Goal: Task Accomplishment & Management: Use online tool/utility

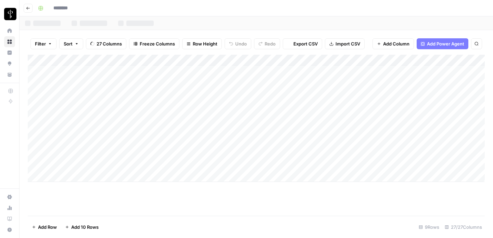
type input "**********"
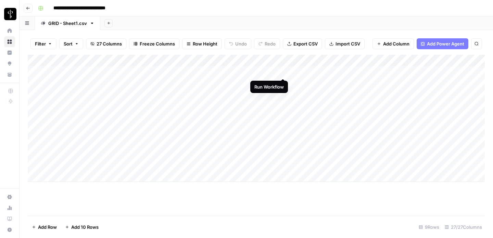
click at [282, 71] on div "Add Column" at bounding box center [256, 118] width 457 height 127
click at [200, 104] on div "Add Column" at bounding box center [256, 135] width 457 height 161
click at [205, 113] on div "Add Column" at bounding box center [256, 135] width 457 height 161
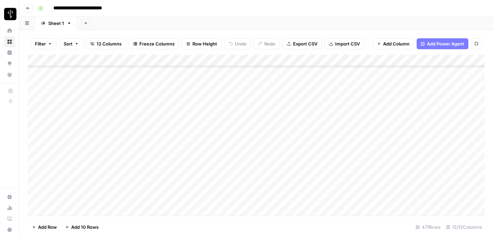
click at [190, 124] on div "Add Column" at bounding box center [256, 135] width 457 height 161
click at [188, 117] on div "Add Column" at bounding box center [256, 135] width 457 height 161
click at [36, 112] on div "Add Column" at bounding box center [256, 135] width 457 height 161
click at [36, 196] on div "Add Column" at bounding box center [256, 135] width 457 height 161
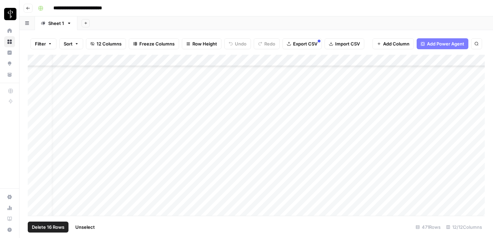
scroll to position [5266, 12]
click at [467, 61] on div "Add Column" at bounding box center [256, 135] width 457 height 161
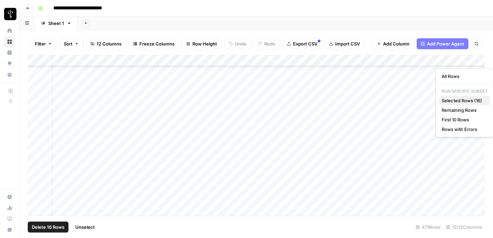
click at [464, 101] on span "Selected Rows (16)" at bounding box center [463, 100] width 43 height 7
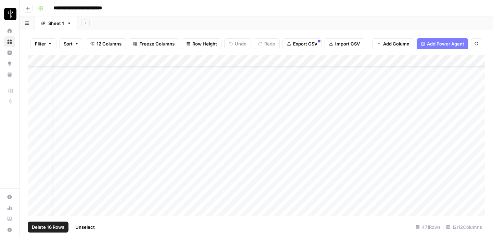
click at [84, 230] on span "Unselect" at bounding box center [85, 227] width 20 height 7
click at [388, 105] on div "Add Column" at bounding box center [256, 135] width 457 height 161
click at [468, 104] on div "Add Column" at bounding box center [256, 135] width 457 height 161
click at [70, 149] on div "Add Column" at bounding box center [256, 135] width 457 height 161
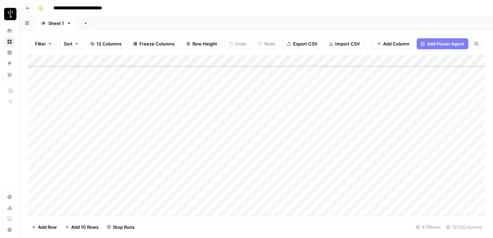
click at [432, 144] on div "Add Column" at bounding box center [256, 135] width 457 height 161
